Goal: Find contact information: Find contact information

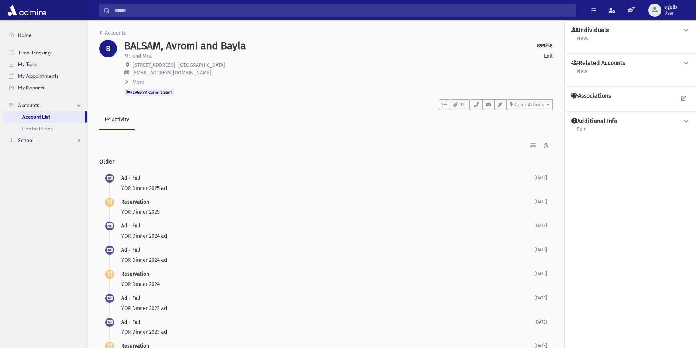
scroll to position [73, 0]
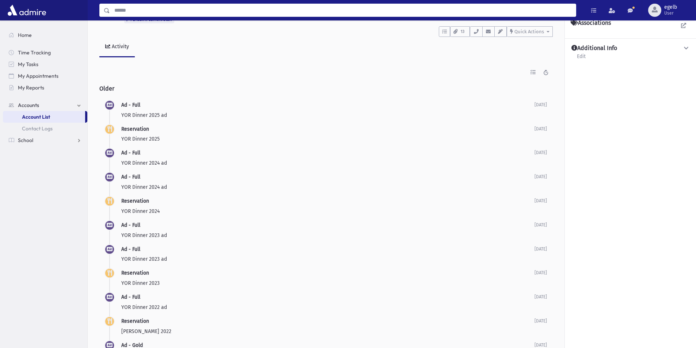
click at [144, 11] on input "Search" at bounding box center [343, 10] width 466 height 13
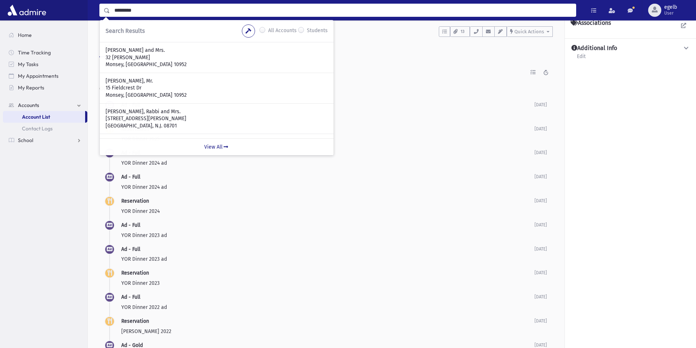
click at [119, 11] on input "*********" at bounding box center [343, 10] width 466 height 13
type input "*********"
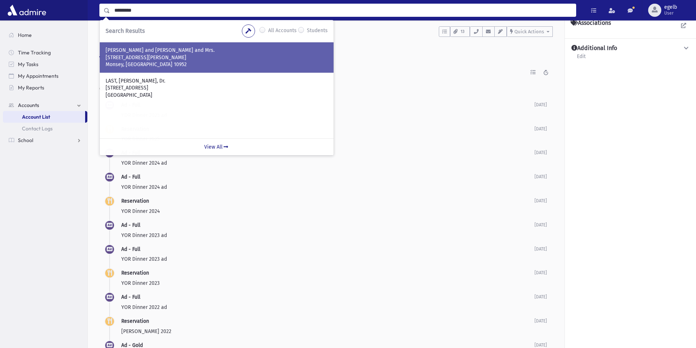
click at [129, 53] on p "[PERSON_NAME] and [PERSON_NAME] and Mrs." at bounding box center [217, 50] width 222 height 7
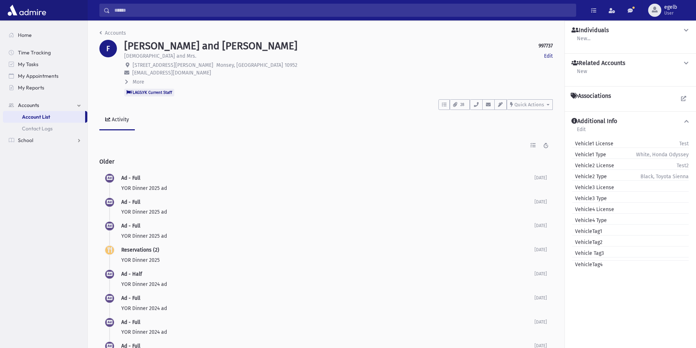
click at [688, 31] on icon at bounding box center [686, 30] width 7 height 5
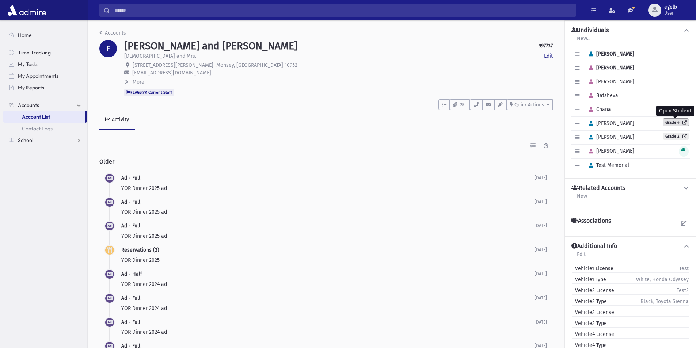
click at [671, 125] on link "Grade 4" at bounding box center [676, 122] width 26 height 7
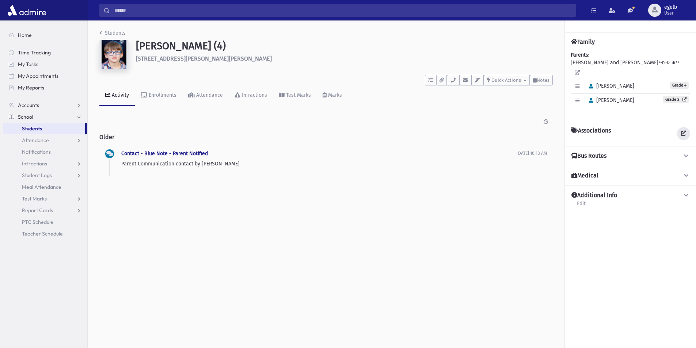
click at [686, 131] on icon at bounding box center [683, 133] width 5 height 5
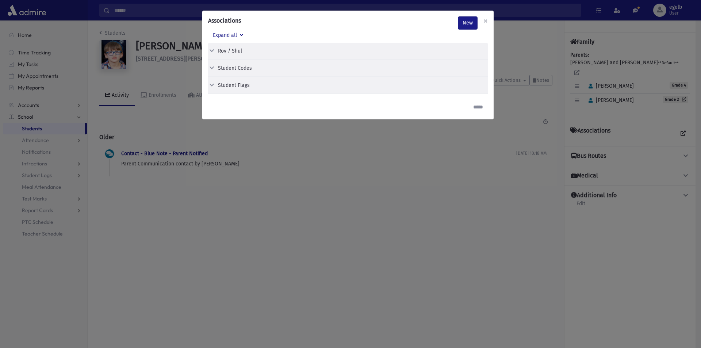
click at [215, 65] on button "Student Codes" at bounding box center [345, 68] width 274 height 8
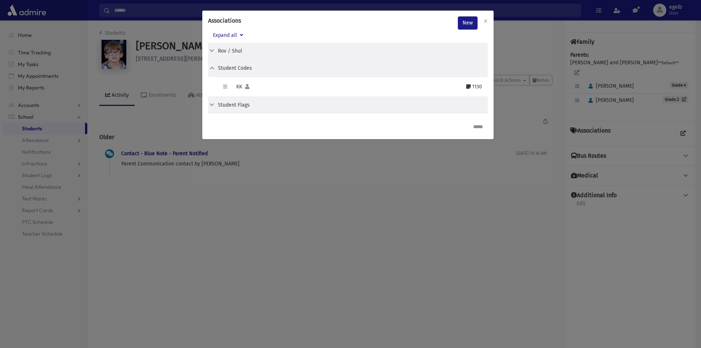
click at [212, 104] on icon at bounding box center [212, 104] width 7 height 5
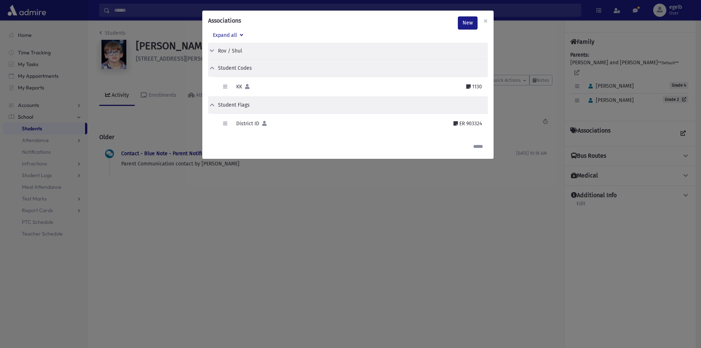
drag, startPoint x: 483, startPoint y: 123, endPoint x: 461, endPoint y: 123, distance: 22.3
click at [461, 123] on div "Edit Delete District ID ER 903324" at bounding box center [351, 124] width 274 height 20
click at [488, 23] on span "×" at bounding box center [486, 21] width 4 height 10
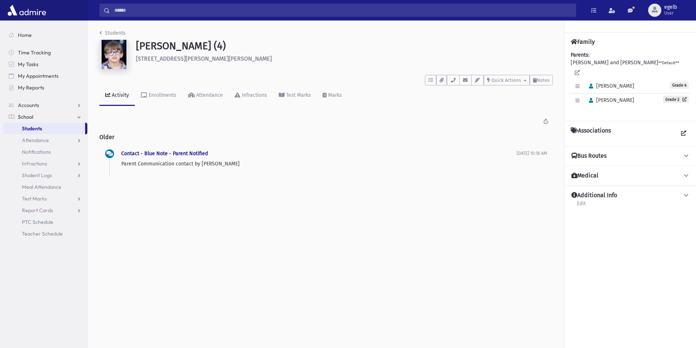
click at [124, 13] on input "Search" at bounding box center [343, 10] width 466 height 13
drag, startPoint x: 120, startPoint y: 11, endPoint x: 119, endPoint y: 17, distance: 5.9
click at [120, 11] on input "Search" at bounding box center [343, 10] width 466 height 13
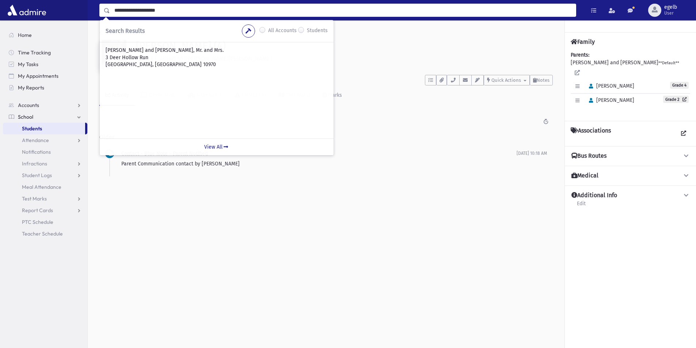
type input "**********"
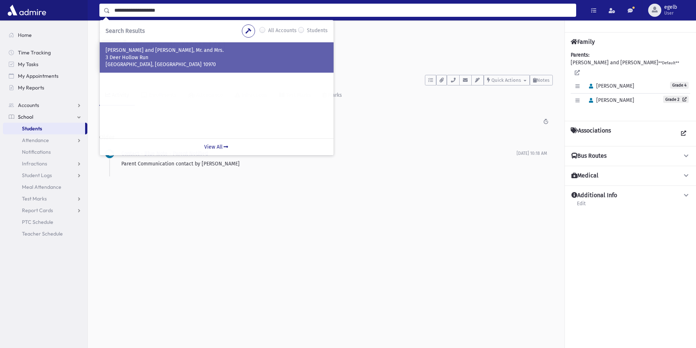
click at [142, 64] on p "[GEOGRAPHIC_DATA], [GEOGRAPHIC_DATA] 10970" at bounding box center [217, 64] width 222 height 7
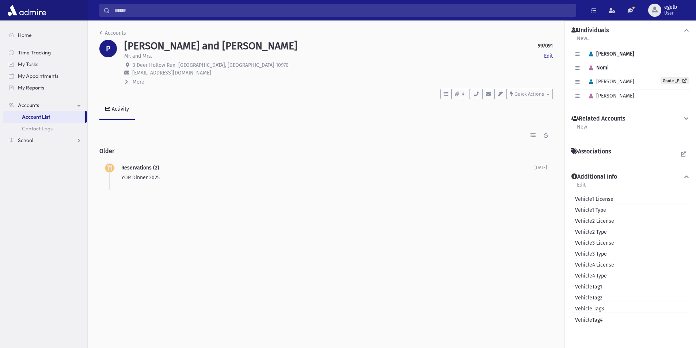
click at [591, 160] on div "Associations" at bounding box center [630, 154] width 119 height 13
click at [684, 152] on icon at bounding box center [683, 154] width 5 height 5
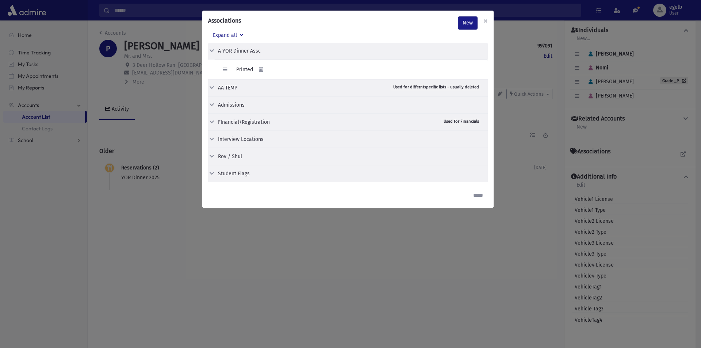
click at [213, 172] on icon at bounding box center [212, 173] width 7 height 5
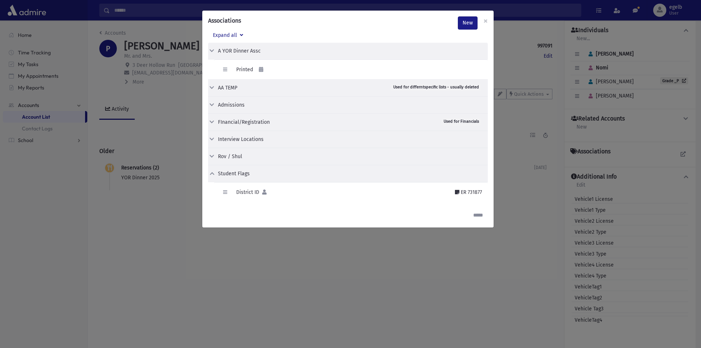
drag, startPoint x: 485, startPoint y: 191, endPoint x: 462, endPoint y: 191, distance: 23.0
click at [462, 191] on div "Edit Delete District ID ER 731877" at bounding box center [351, 192] width 274 height 20
copy div "ER 731877"
click at [486, 22] on span "×" at bounding box center [486, 21] width 4 height 10
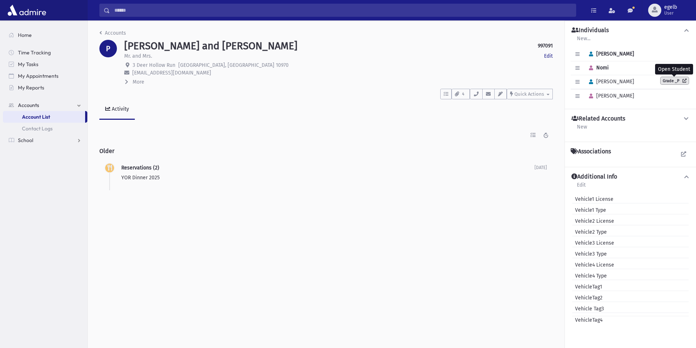
click at [682, 79] on icon at bounding box center [682, 81] width 7 height 4
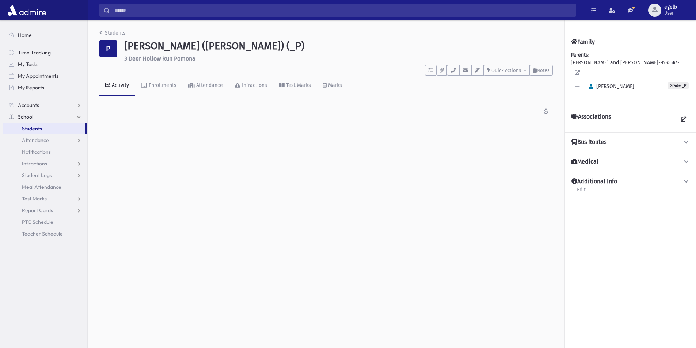
click at [592, 113] on h4 "Associations" at bounding box center [591, 119] width 40 height 13
click at [685, 117] on icon at bounding box center [683, 119] width 5 height 5
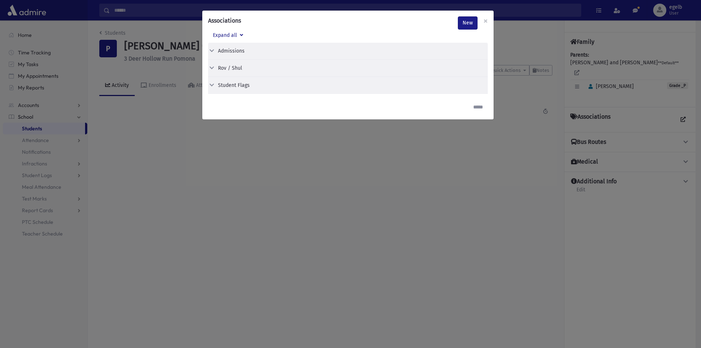
click at [211, 85] on icon at bounding box center [212, 85] width 7 height 5
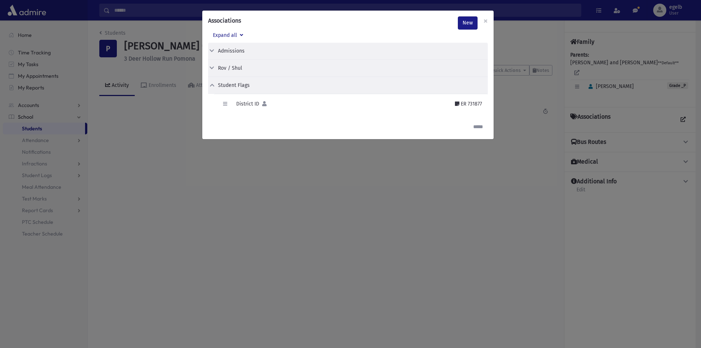
drag, startPoint x: 483, startPoint y: 103, endPoint x: 462, endPoint y: 104, distance: 21.2
click at [462, 104] on div "Edit Delete District ID ER 731877" at bounding box center [351, 104] width 274 height 20
click at [334, 147] on div "Associations New × Expand all Admissions Edit Delete Letter Sent & Due" at bounding box center [350, 174] width 701 height 348
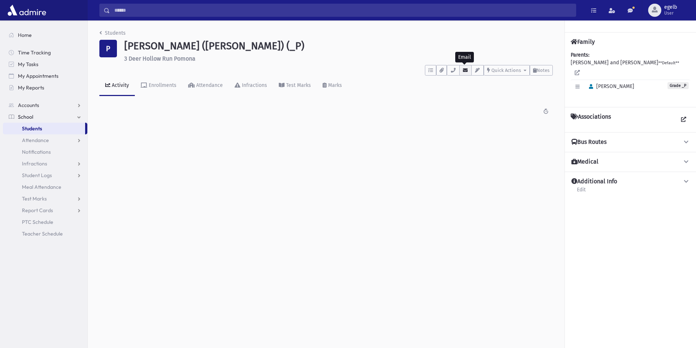
click at [462, 71] on icon "button" at bounding box center [465, 70] width 6 height 5
click at [503, 160] on div "Students P Peker, Binyomin (Benny) (_P) 3 Deer Hollow Run Pomona **** To Do's N…" at bounding box center [392, 184] width 608 height 328
click at [477, 125] on div "Students P Peker, Binyomin (Benny) (_P) 3 Deer Hollow Run Pomona **** To Do's N…" at bounding box center [326, 76] width 477 height 112
click at [171, 57] on h6 "3 Deer Hollow Run Pomona" at bounding box center [338, 58] width 429 height 7
click at [141, 11] on input "Search" at bounding box center [343, 10] width 466 height 13
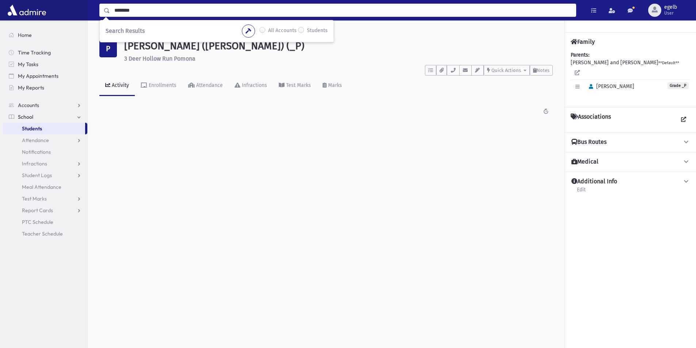
type input "********"
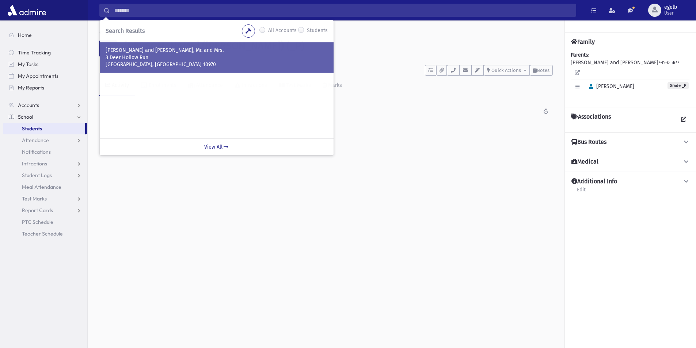
click at [183, 59] on p "3 Deer Hollow Run" at bounding box center [217, 57] width 222 height 7
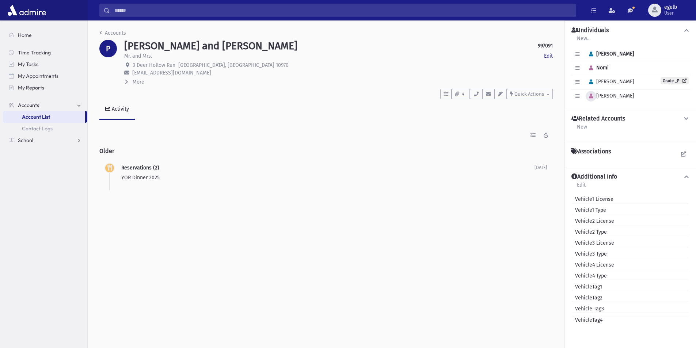
click at [593, 97] on button "button" at bounding box center [591, 96] width 11 height 11
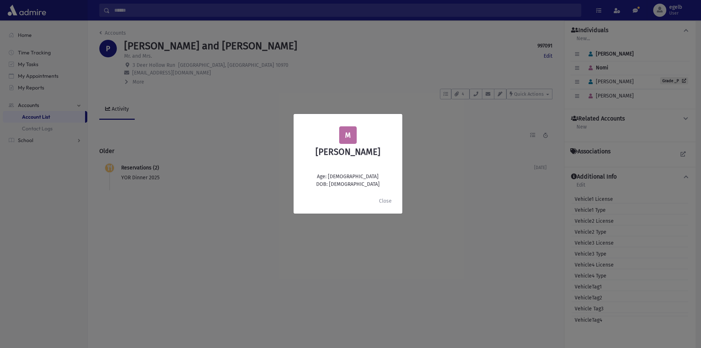
drag, startPoint x: 491, startPoint y: 148, endPoint x: 497, endPoint y: 152, distance: 6.4
click at [492, 149] on div "M [PERSON_NAME] Age: [DEMOGRAPHIC_DATA] DOB: [DEMOGRAPHIC_DATA] Close" at bounding box center [350, 174] width 701 height 348
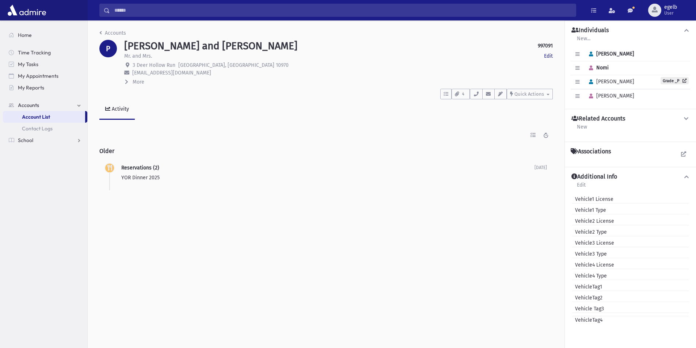
click at [609, 68] on span "Nomi" at bounding box center [597, 68] width 23 height 6
click at [595, 70] on button "button" at bounding box center [591, 68] width 11 height 11
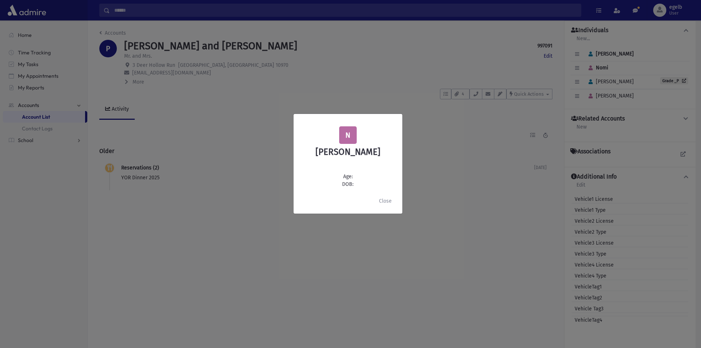
click at [466, 162] on div "N Nomi Peker Age: DOB: Close" at bounding box center [350, 174] width 701 height 348
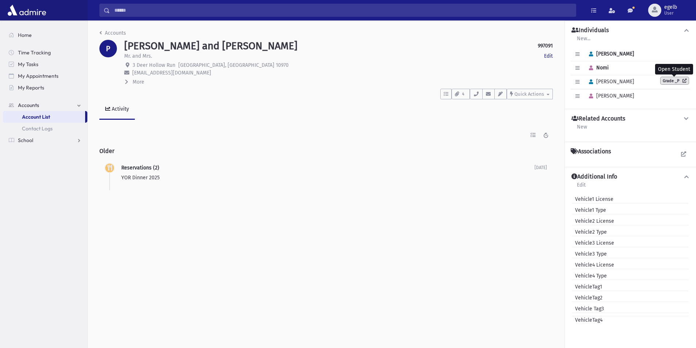
click at [680, 81] on icon at bounding box center [682, 81] width 7 height 4
click at [488, 93] on icon "button" at bounding box center [488, 94] width 6 height 5
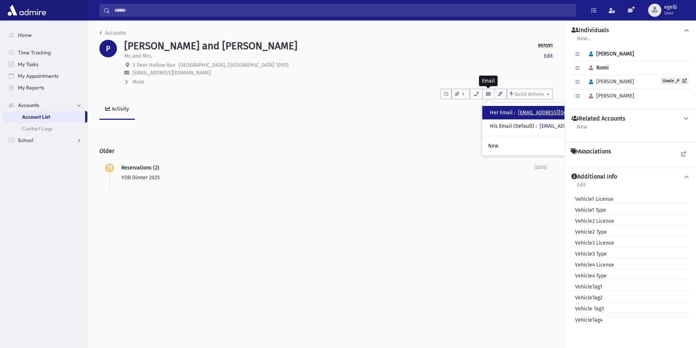
click at [538, 113] on link "[EMAIL_ADDRESS][DOMAIN_NAME]" at bounding box center [557, 113] width 79 height 6
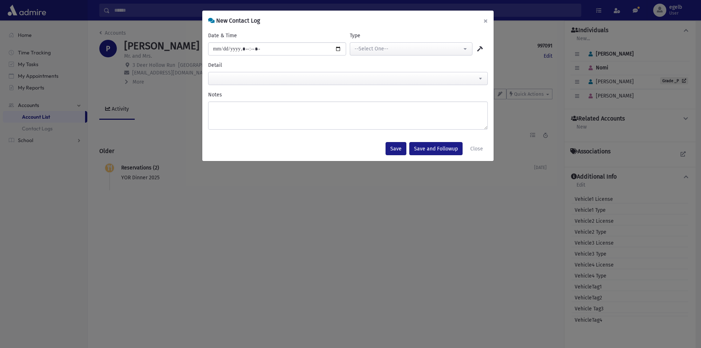
drag, startPoint x: 485, startPoint y: 20, endPoint x: 488, endPoint y: 73, distance: 53.4
click at [485, 21] on button "×" at bounding box center [486, 21] width 16 height 20
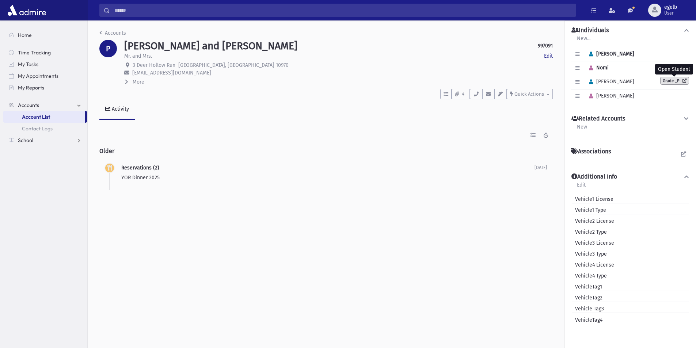
click at [674, 81] on link "Grade _P" at bounding box center [674, 80] width 28 height 7
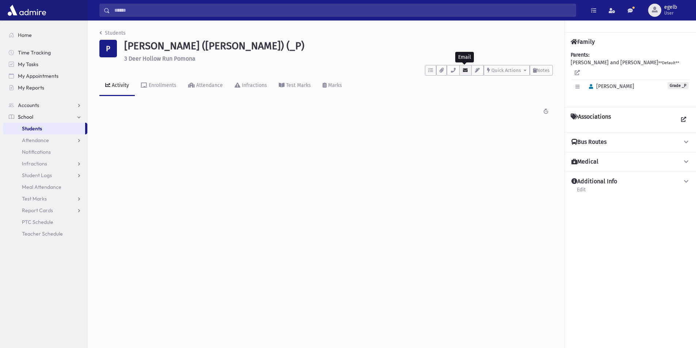
click at [462, 71] on icon "button" at bounding box center [465, 70] width 6 height 5
drag, startPoint x: 559, startPoint y: 87, endPoint x: 503, endPoint y: 90, distance: 56.7
click at [496, 84] on div "• Her Email : [EMAIL_ADDRESS][DOMAIN_NAME]" at bounding box center [530, 89] width 142 height 14
copy link "[EMAIL_ADDRESS][DOMAIN_NAME]"
click at [462, 69] on icon "button" at bounding box center [465, 70] width 6 height 5
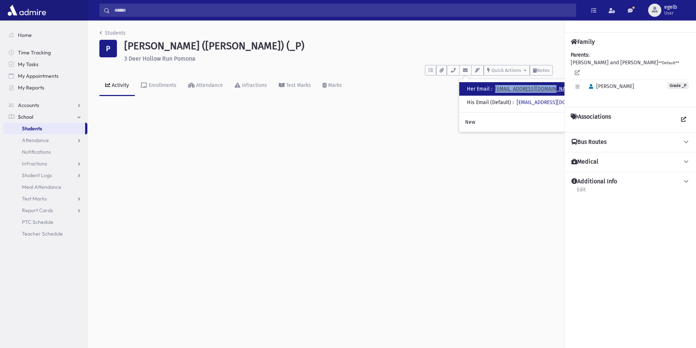
drag, startPoint x: 561, startPoint y: 88, endPoint x: 497, endPoint y: 90, distance: 64.3
click at [497, 90] on div "• Her Email : [EMAIL_ADDRESS][DOMAIN_NAME]" at bounding box center [530, 89] width 142 height 14
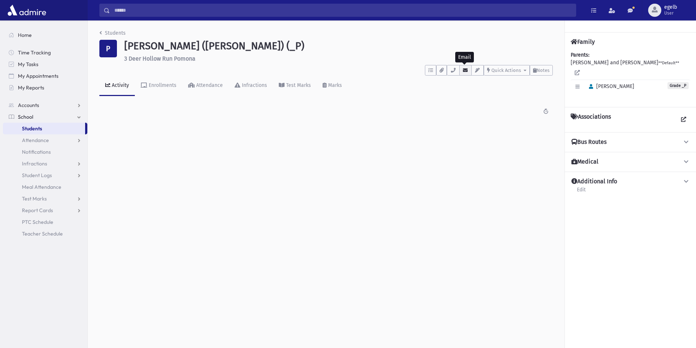
drag, startPoint x: 464, startPoint y: 70, endPoint x: 469, endPoint y: 73, distance: 6.5
click at [464, 69] on icon "button" at bounding box center [465, 70] width 6 height 5
click at [507, 91] on link "[EMAIL_ADDRESS][DOMAIN_NAME]" at bounding box center [534, 89] width 79 height 6
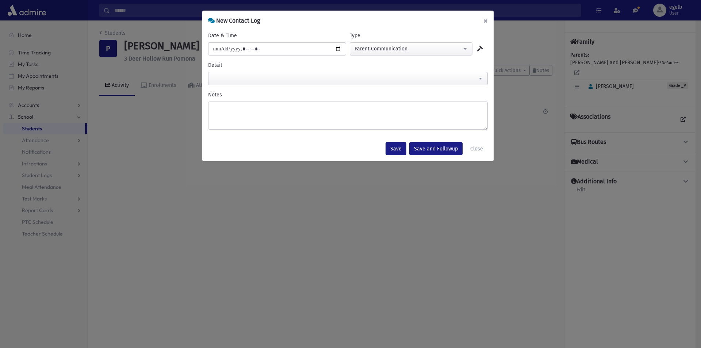
click at [484, 23] on button "×" at bounding box center [486, 21] width 16 height 20
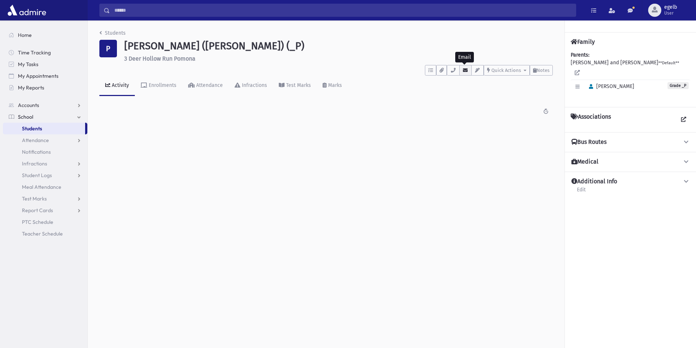
click at [464, 70] on icon "button" at bounding box center [465, 70] width 6 height 5
